Goal: Find contact information: Find contact information

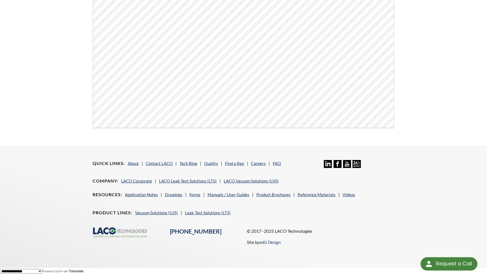
click at [161, 159] on div "Quick Links About Contact LACO Tech Blog Quality Find a Rep Careers FAQ Linkedi…" at bounding box center [243, 203] width 308 height 112
click at [160, 163] on link "Contact LACO" at bounding box center [159, 163] width 27 height 5
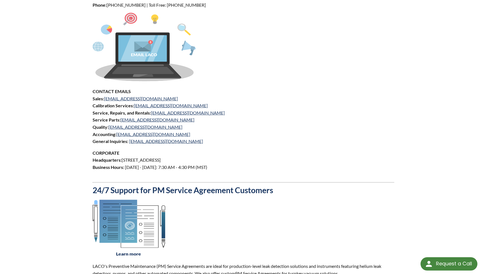
scroll to position [251, 0]
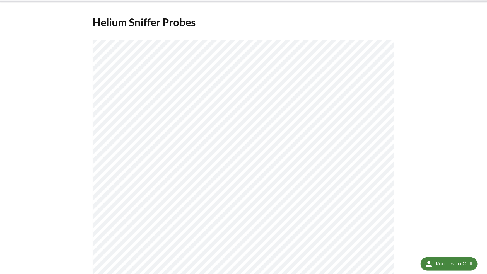
scroll to position [84, 0]
